Goal: Transaction & Acquisition: Purchase product/service

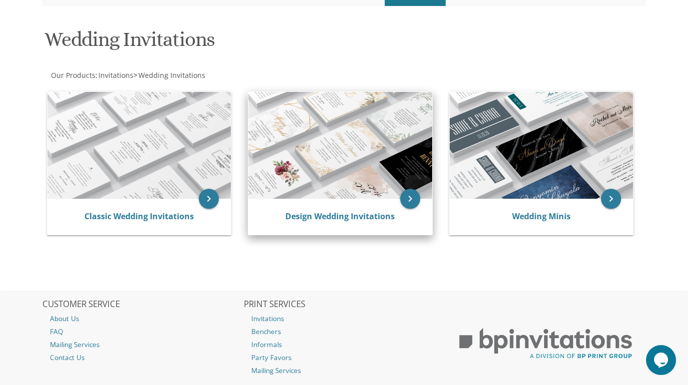
scroll to position [139, 0]
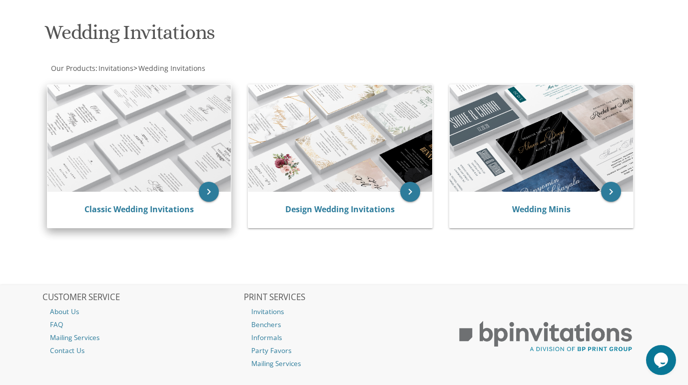
click at [140, 202] on div "Classic Wedding Invitations" at bounding box center [138, 210] width 183 height 36
click at [140, 212] on link "Classic Wedding Invitations" at bounding box center [138, 209] width 109 height 11
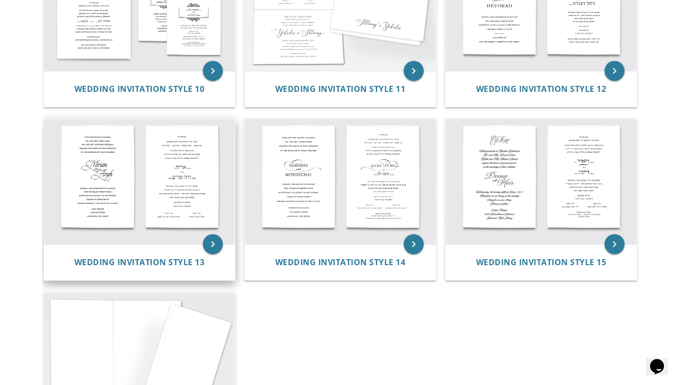
scroll to position [806, 0]
click at [174, 177] on img at bounding box center [139, 180] width 191 height 125
